Goal: Answer question/provide support

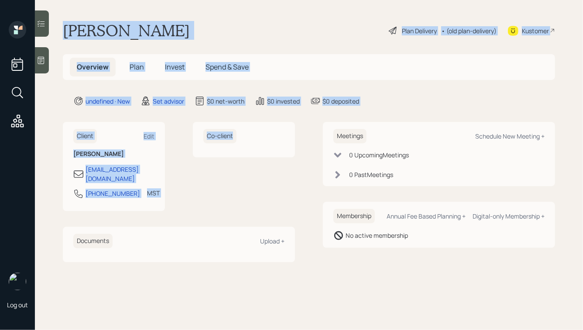
drag, startPoint x: 63, startPoint y: 27, endPoint x: 184, endPoint y: 155, distance: 175.8
click at [184, 155] on main "Robert Rice Plan Delivery • (old plan-delivery) Kustomer Overview Plan Invest S…" at bounding box center [309, 165] width 549 height 330
click at [258, 185] on div "Co-client" at bounding box center [244, 166] width 102 height 89
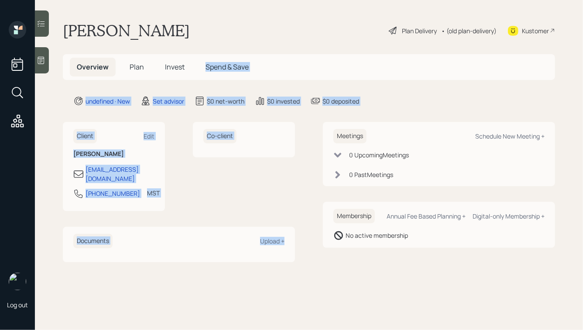
drag, startPoint x: 308, startPoint y: 238, endPoint x: 190, endPoint y: 71, distance: 205.2
click at [190, 72] on main "Robert Rice Plan Delivery • (old plan-delivery) Kustomer Overview Plan Invest S…" at bounding box center [309, 165] width 549 height 330
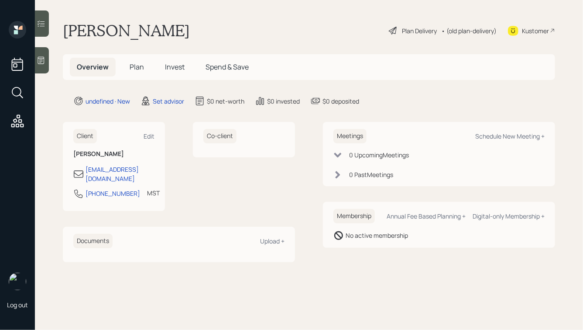
click at [148, 28] on div "Robert Rice Plan Delivery • (old plan-delivery) Kustomer" at bounding box center [309, 30] width 493 height 19
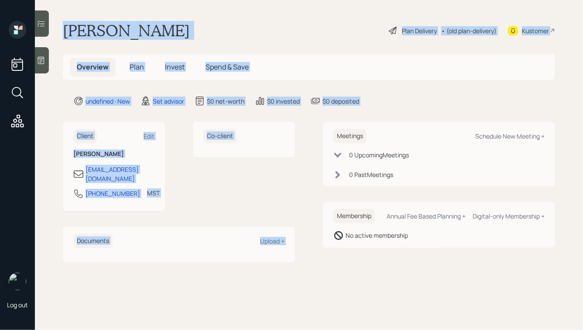
drag, startPoint x: 63, startPoint y: 26, endPoint x: 317, endPoint y: 123, distance: 271.6
click at [317, 123] on main "Robert Rice Plan Delivery • (old plan-delivery) Kustomer Overview Plan Invest S…" at bounding box center [309, 165] width 549 height 330
click at [363, 110] on main "Robert Rice Plan Delivery • (old plan-delivery) Kustomer Overview Plan Invest S…" at bounding box center [309, 165] width 549 height 330
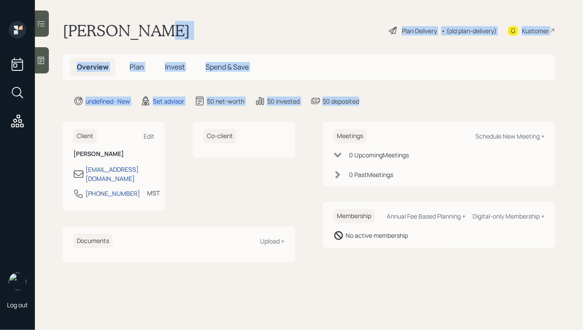
drag, startPoint x: 381, startPoint y: 100, endPoint x: 184, endPoint y: 24, distance: 211.1
click at [184, 25] on main "Robert Rice Plan Delivery • (old plan-delivery) Kustomer Overview Plan Invest S…" at bounding box center [309, 165] width 549 height 330
click at [184, 24] on div "Robert Rice Plan Delivery • (old plan-delivery) Kustomer" at bounding box center [309, 30] width 493 height 19
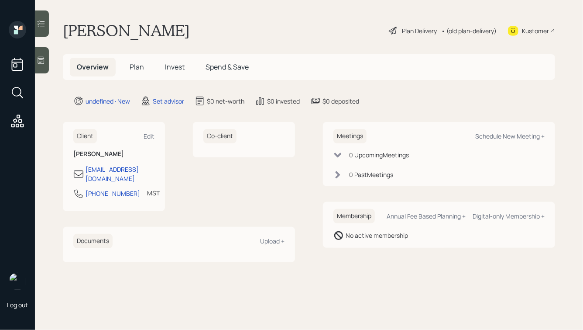
click at [45, 53] on div at bounding box center [42, 60] width 14 height 26
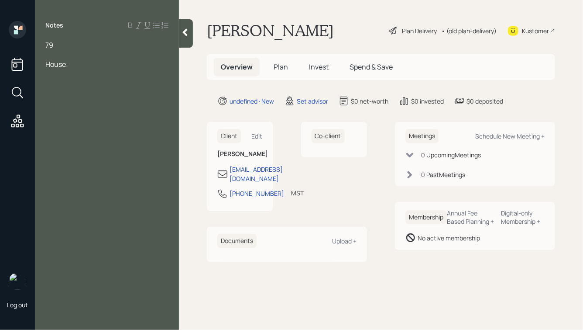
click at [56, 55] on div at bounding box center [106, 55] width 123 height 10
click at [64, 55] on div at bounding box center [106, 55] width 123 height 10
click at [99, 60] on div "Cars:" at bounding box center [106, 64] width 123 height 10
click at [54, 54] on div at bounding box center [106, 55] width 123 height 10
click at [133, 67] on span "Just has a savings account, IRA ($9k)" at bounding box center [104, 64] width 118 height 10
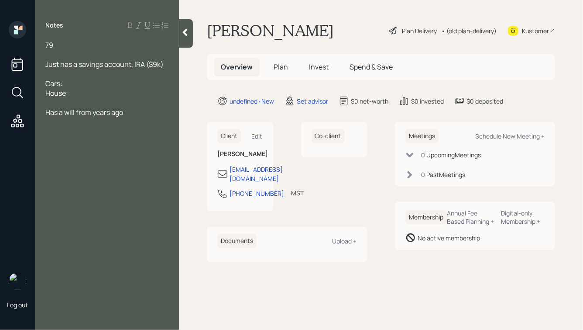
click at [132, 64] on span "Just has a savings account, IRA ($9k)" at bounding box center [104, 64] width 118 height 10
click at [103, 75] on div "Just has a savings account ($26k), IRA ($9k)" at bounding box center [106, 68] width 123 height 19
click at [70, 42] on div "79" at bounding box center [106, 45] width 123 height 10
